Goal: Transaction & Acquisition: Purchase product/service

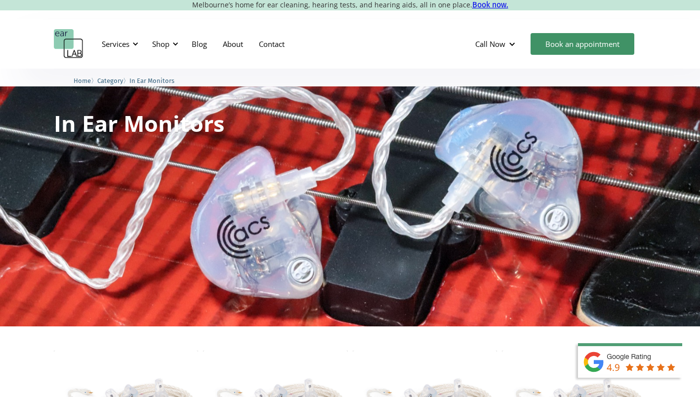
click at [166, 43] on div "Shop" at bounding box center [160, 44] width 17 height 10
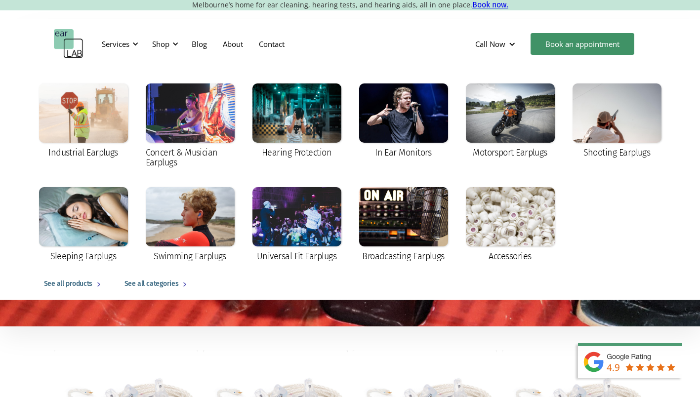
click at [502, 244] on div at bounding box center [510, 216] width 89 height 59
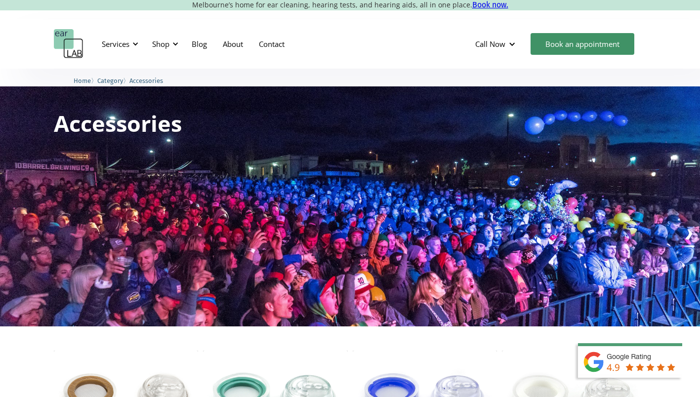
click at [175, 45] on div at bounding box center [175, 43] width 7 height 7
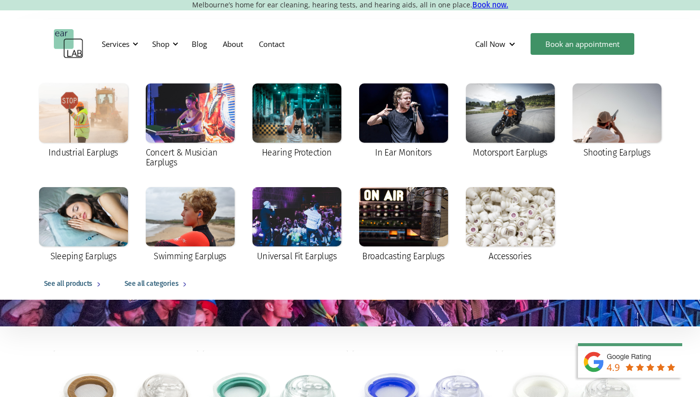
click at [387, 144] on div "In Ear Monitors" at bounding box center [403, 121] width 89 height 76
